Goal: Information Seeking & Learning: Learn about a topic

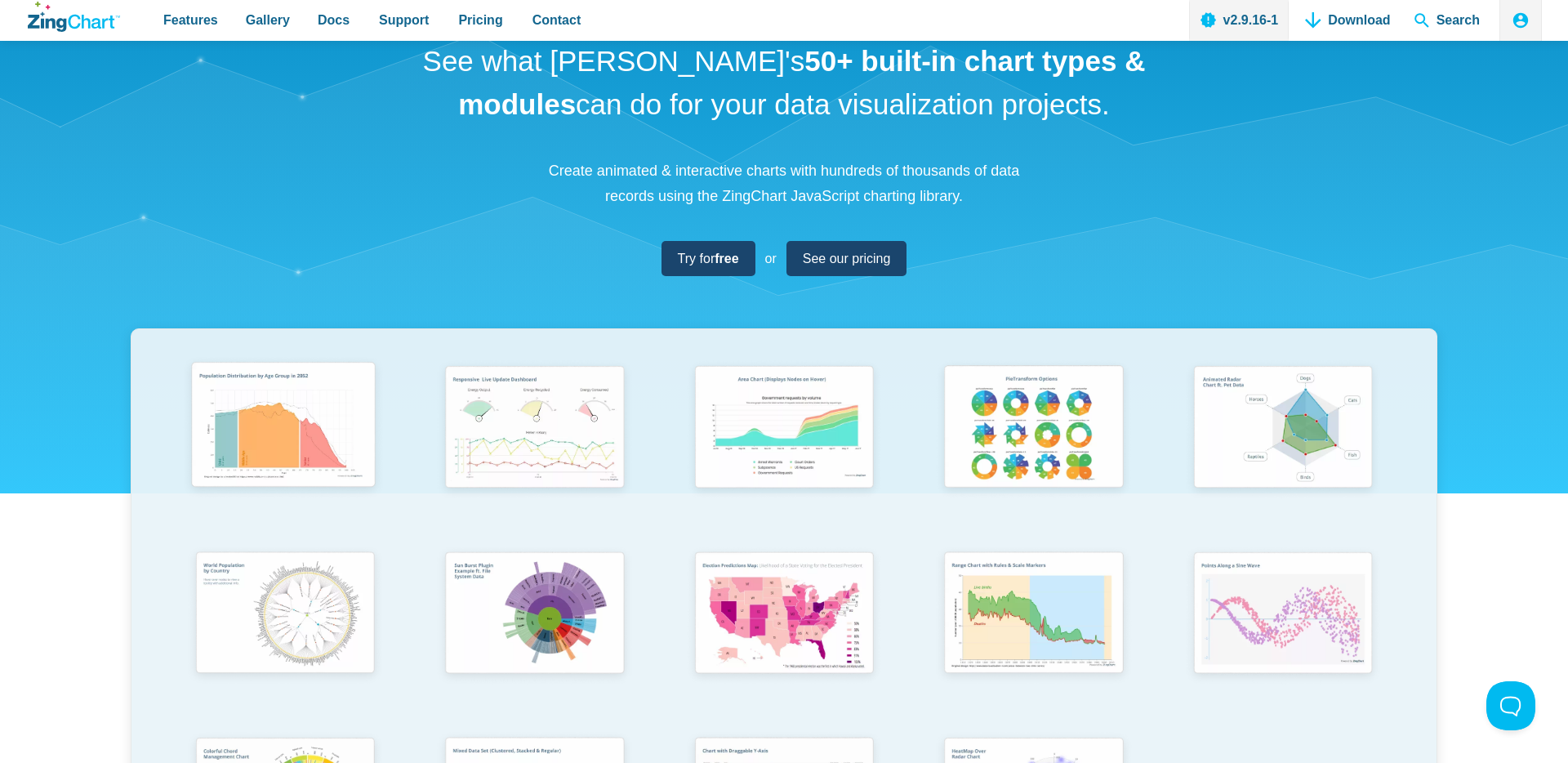
click at [303, 428] on img "App Content" at bounding box center [284, 427] width 206 height 147
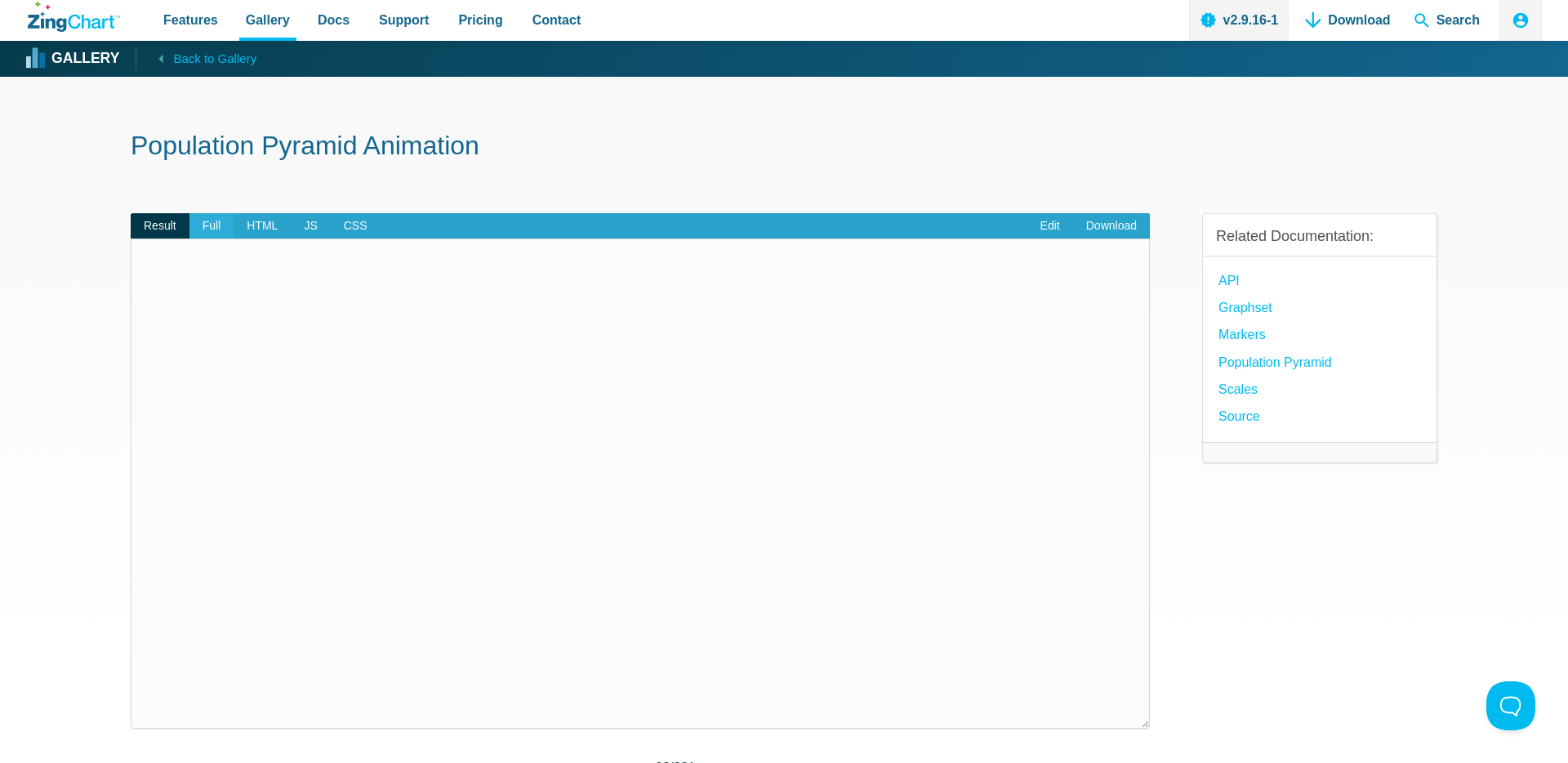
click at [205, 221] on span "Full" at bounding box center [211, 226] width 45 height 26
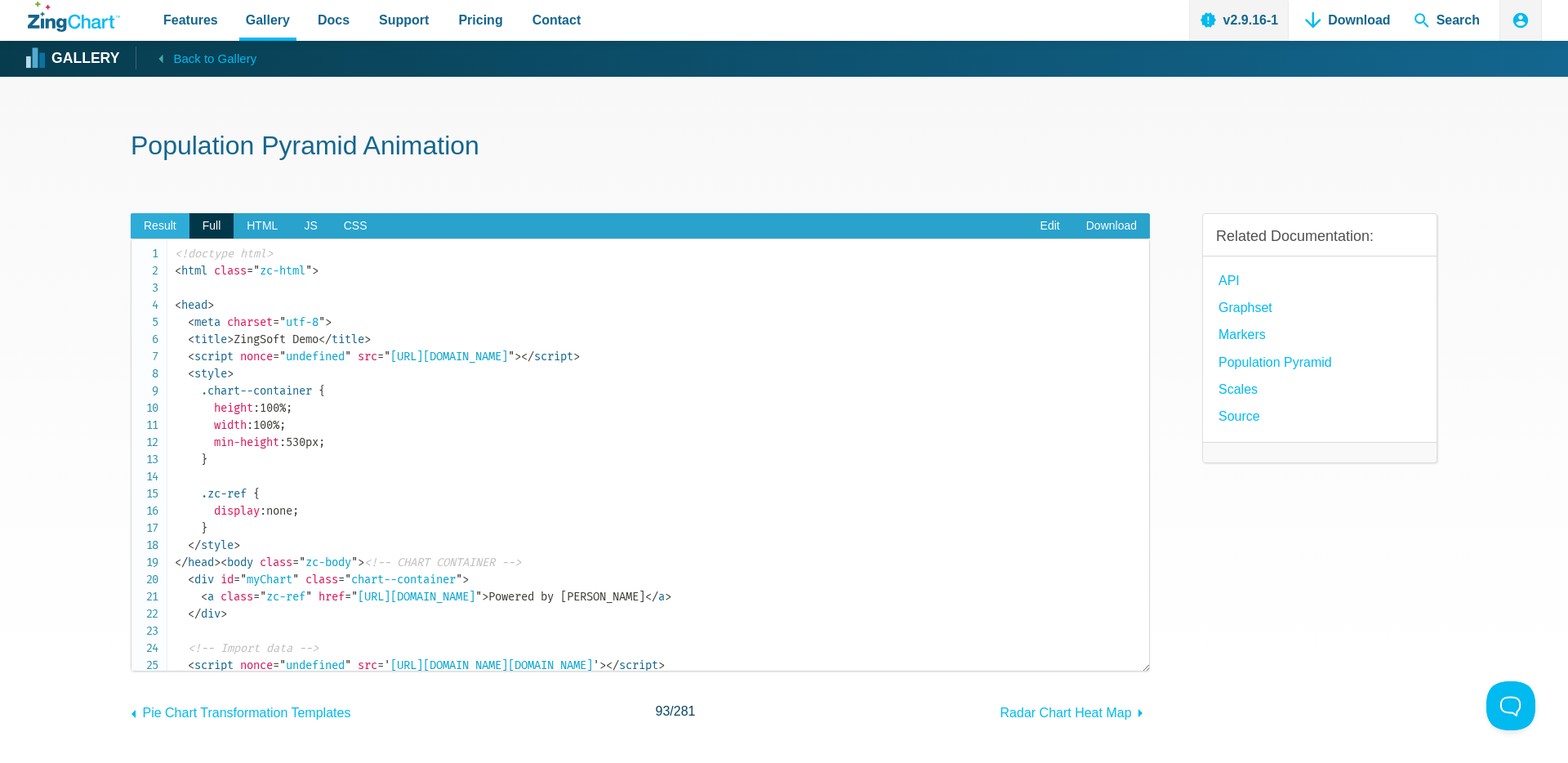
click at [159, 227] on span "Result" at bounding box center [159, 226] width 59 height 26
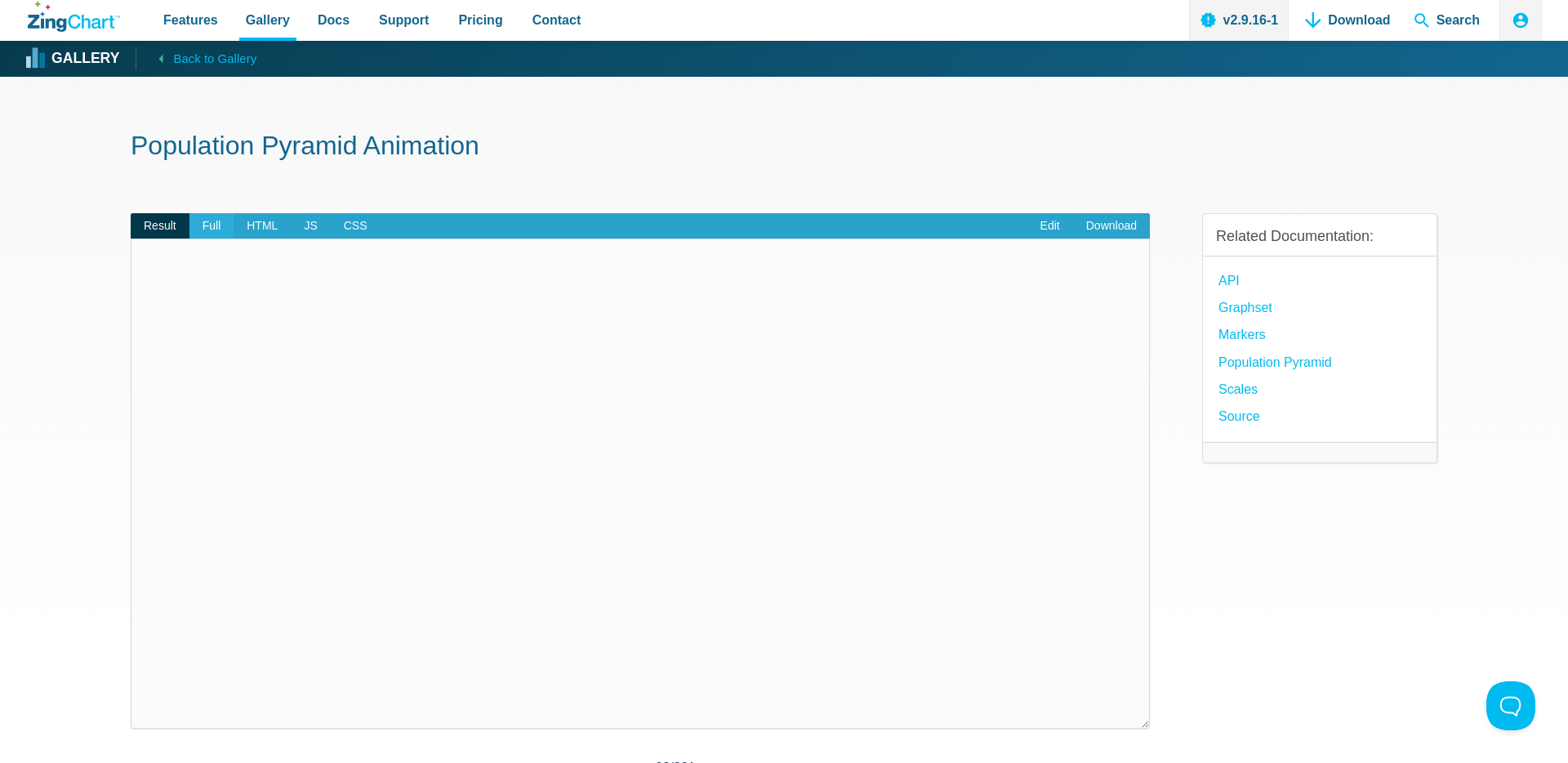
click at [198, 224] on span "Full" at bounding box center [211, 226] width 45 height 26
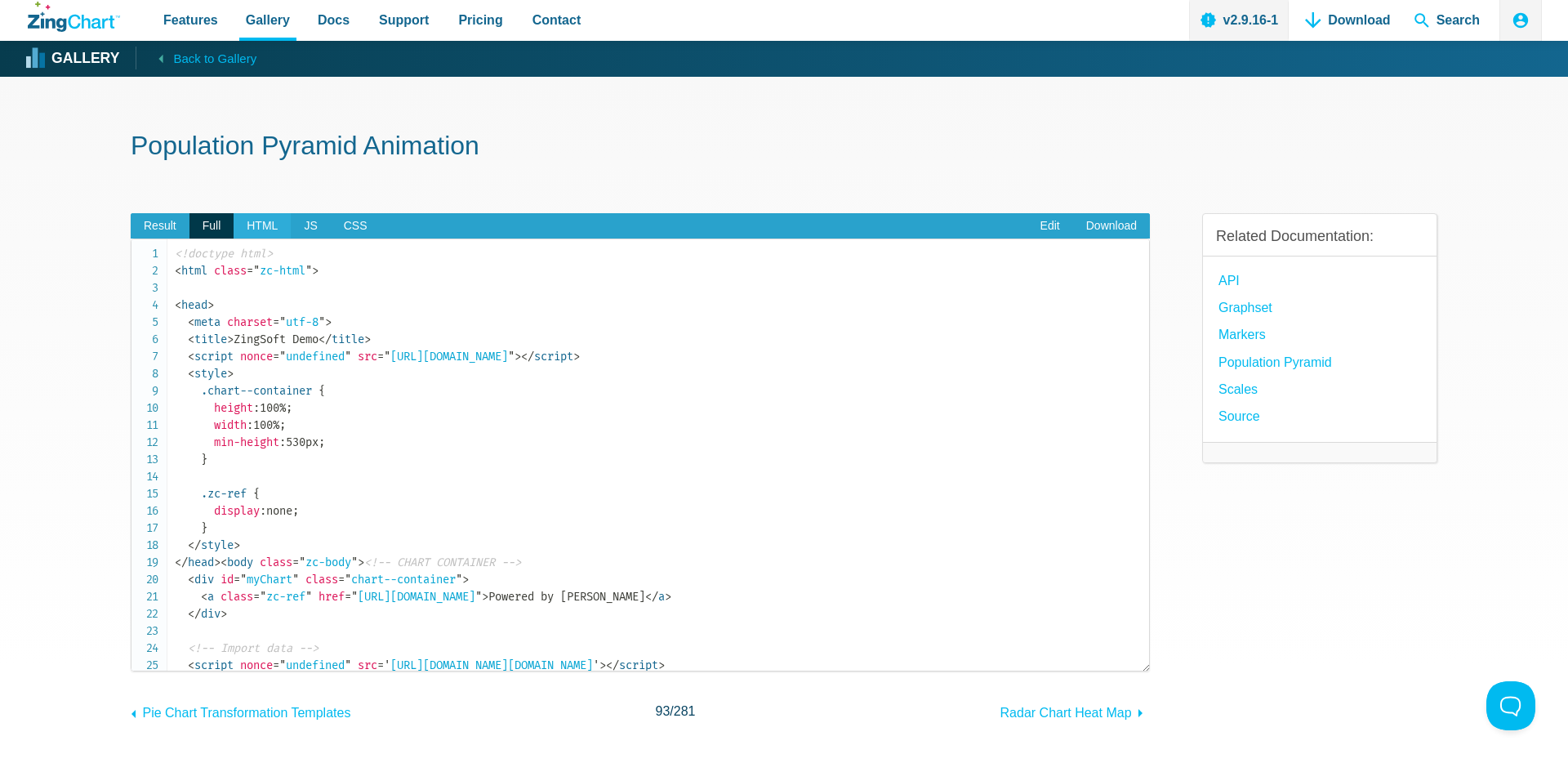
click at [259, 228] on span "HTML" at bounding box center [261, 226] width 57 height 26
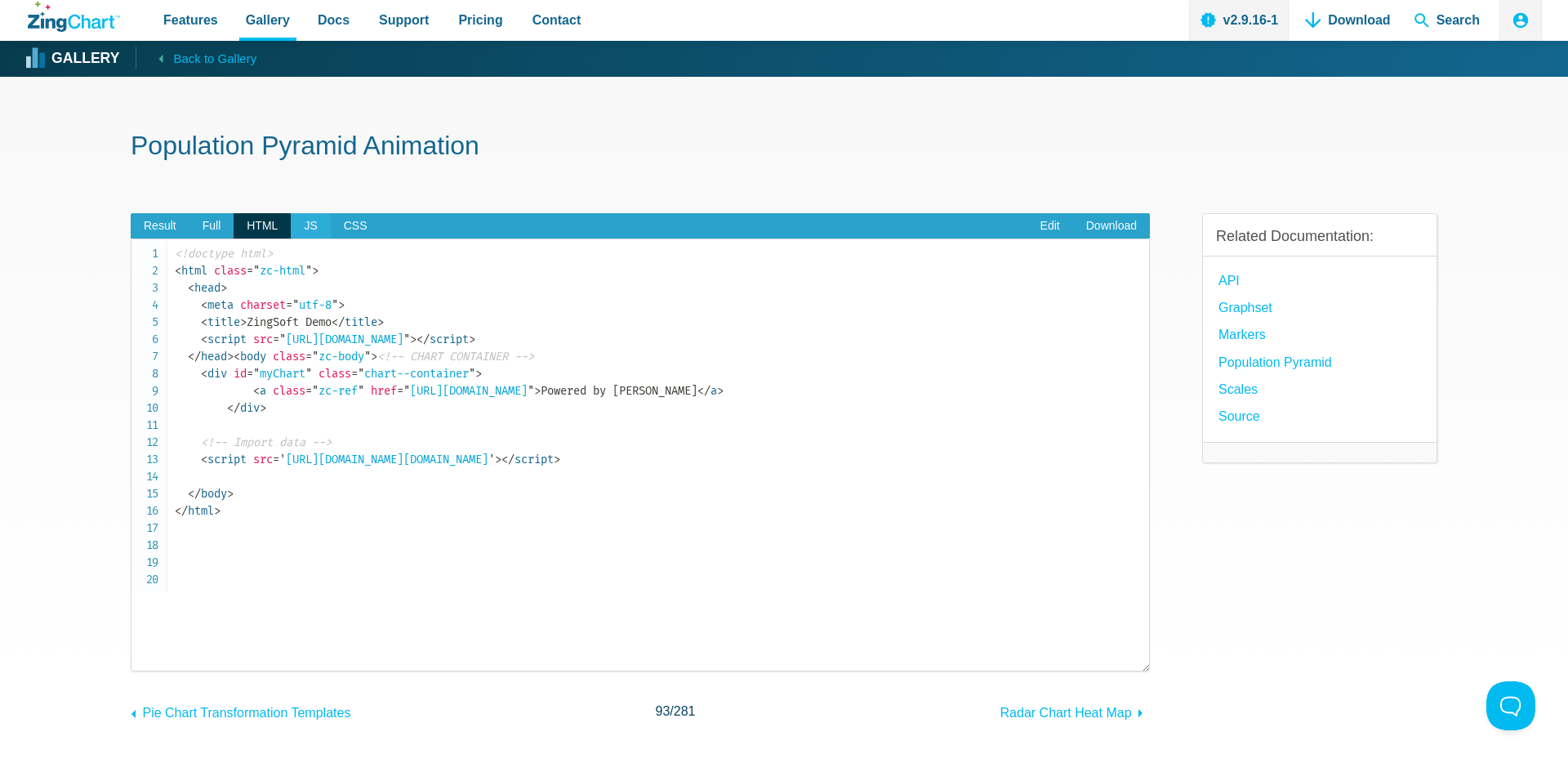
click at [302, 227] on span "JS" at bounding box center [310, 226] width 39 height 26
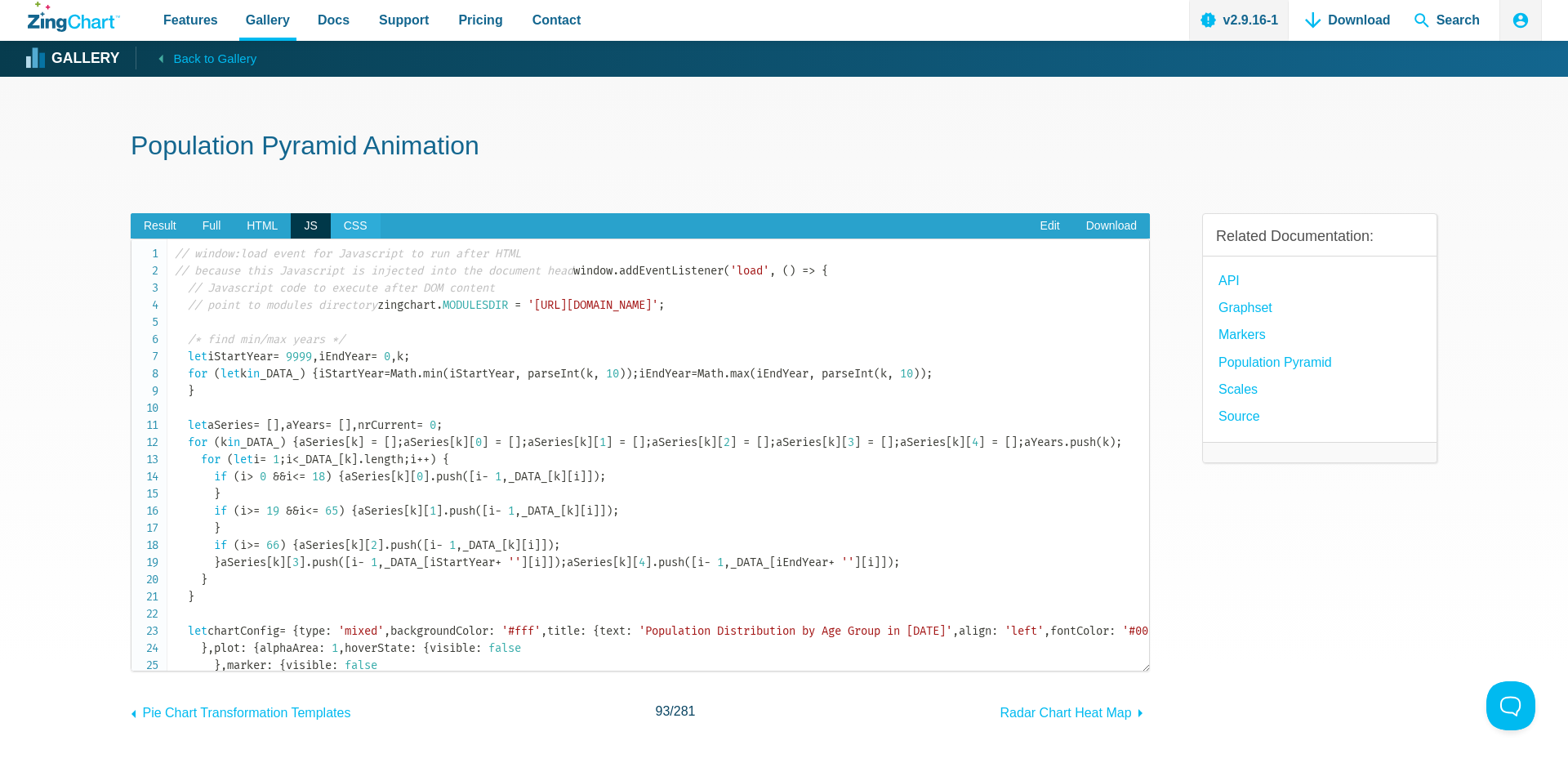
click at [363, 221] on span "CSS" at bounding box center [355, 226] width 49 height 26
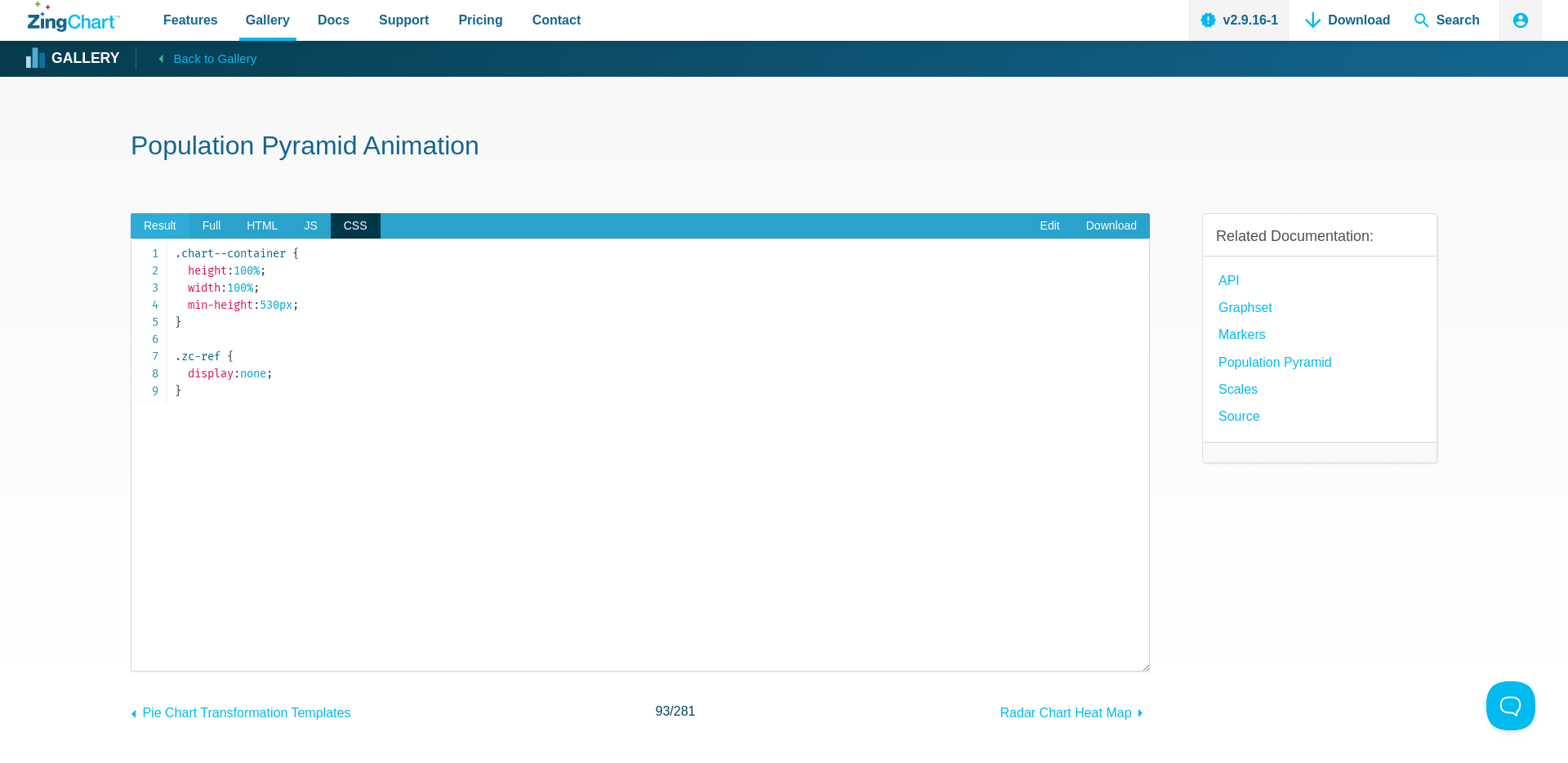
click at [140, 221] on span "Result" at bounding box center [159, 226] width 59 height 26
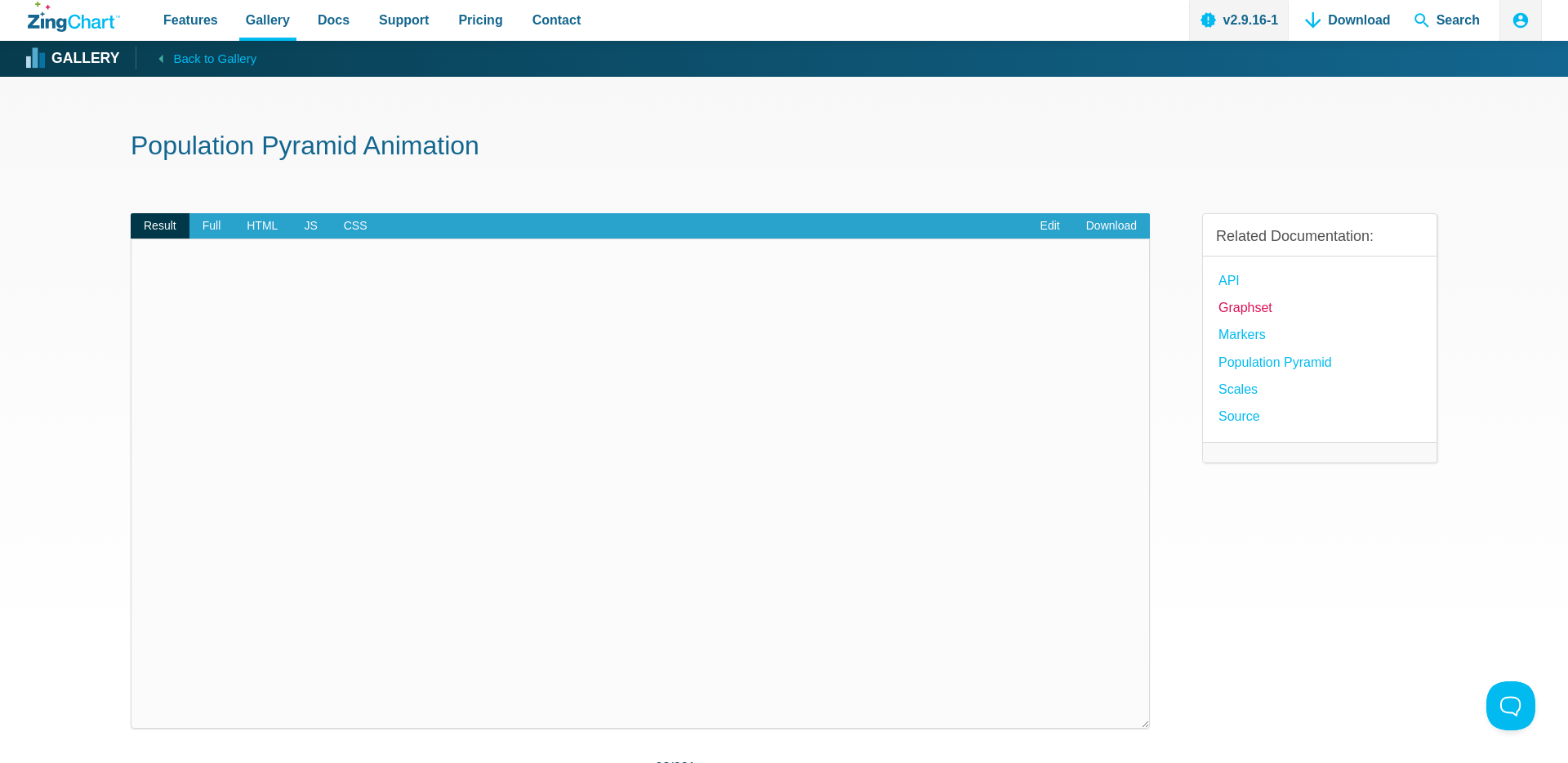
click at [1239, 311] on link "Graphset" at bounding box center [1245, 307] width 54 height 22
click at [1237, 344] on link "Markers" at bounding box center [1243, 335] width 48 height 22
click at [1236, 367] on link "Population Pyramid" at bounding box center [1275, 362] width 113 height 22
click at [1228, 393] on link "Scales" at bounding box center [1238, 389] width 39 height 22
